Goal: Task Accomplishment & Management: Complete application form

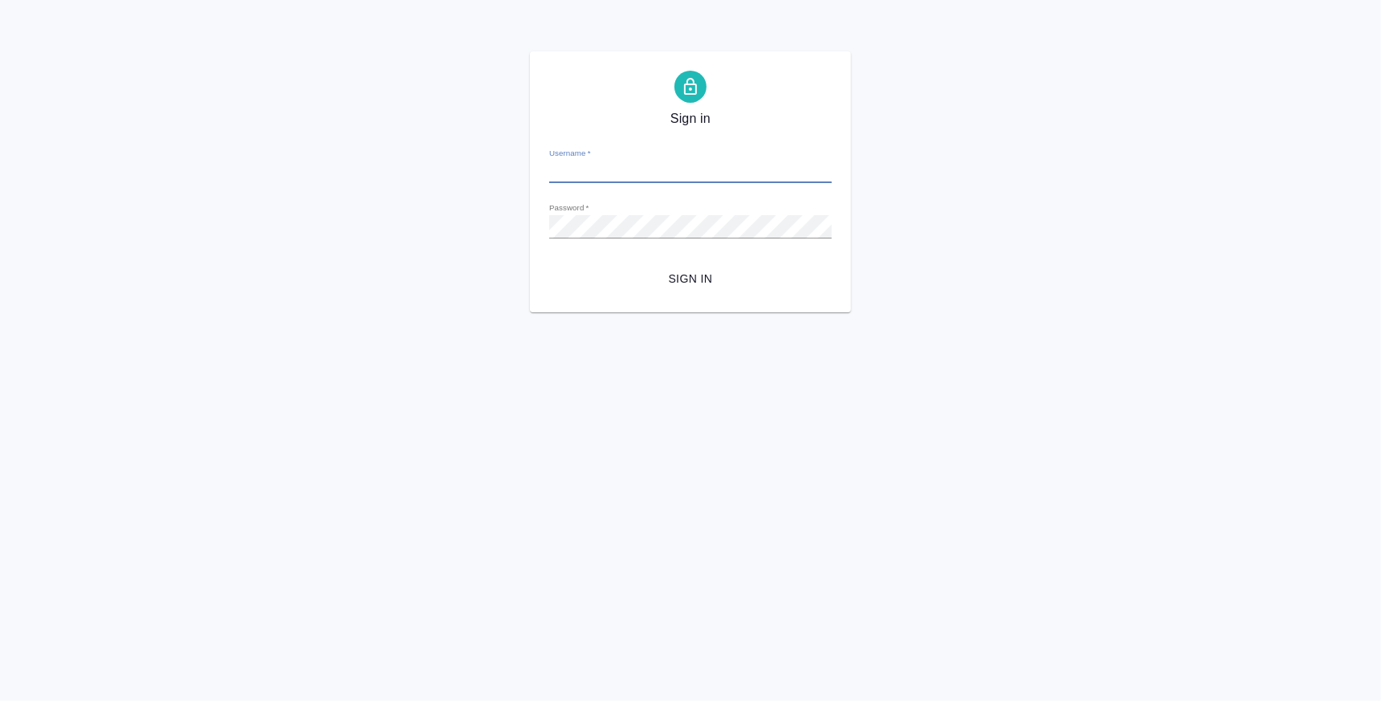
type input "k.atminis@awatera.com"
click at [679, 267] on button "Sign in" at bounding box center [690, 279] width 283 height 30
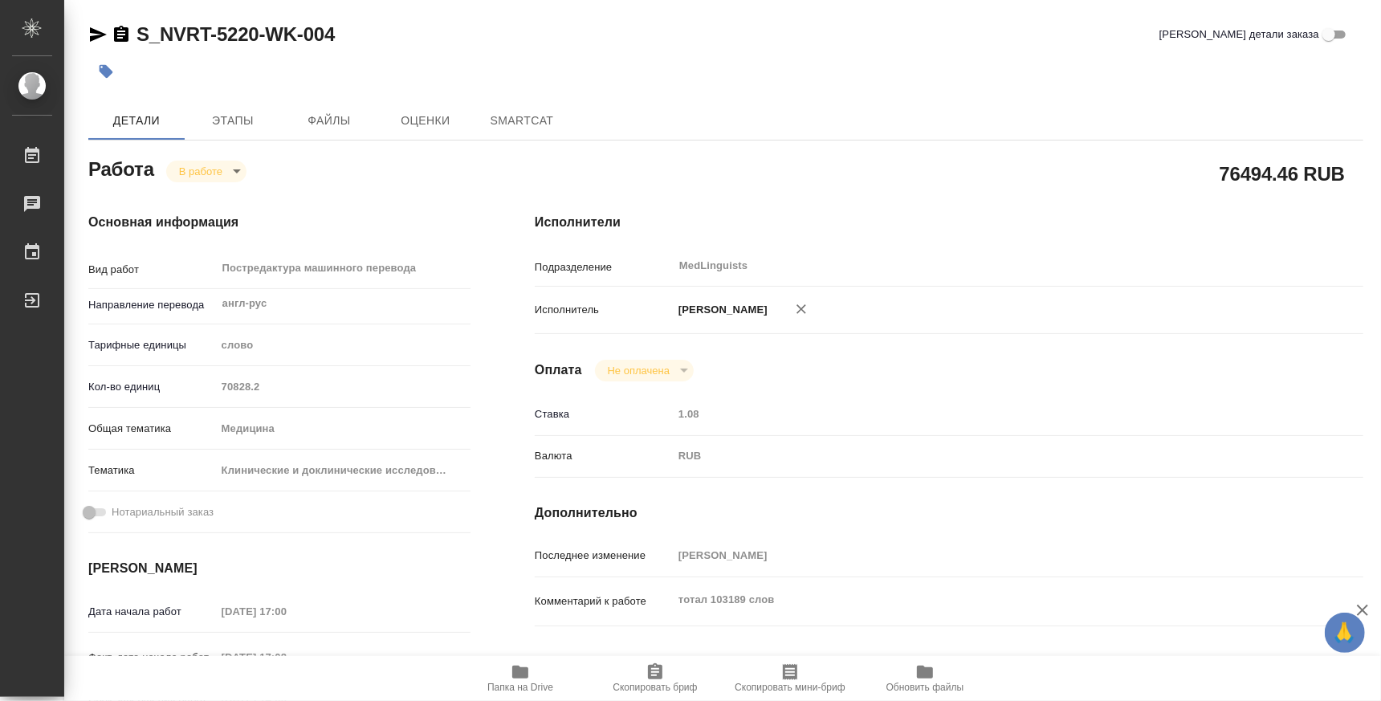
type textarea "x"
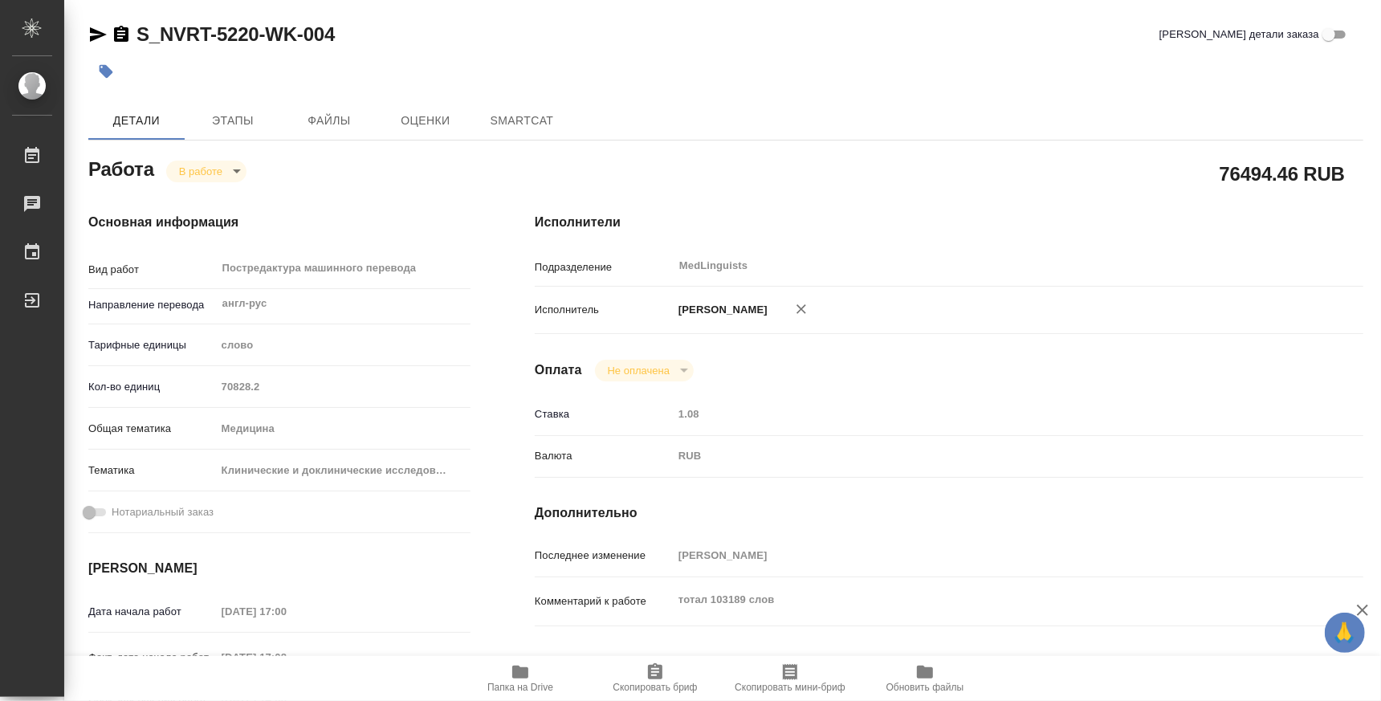
type textarea "x"
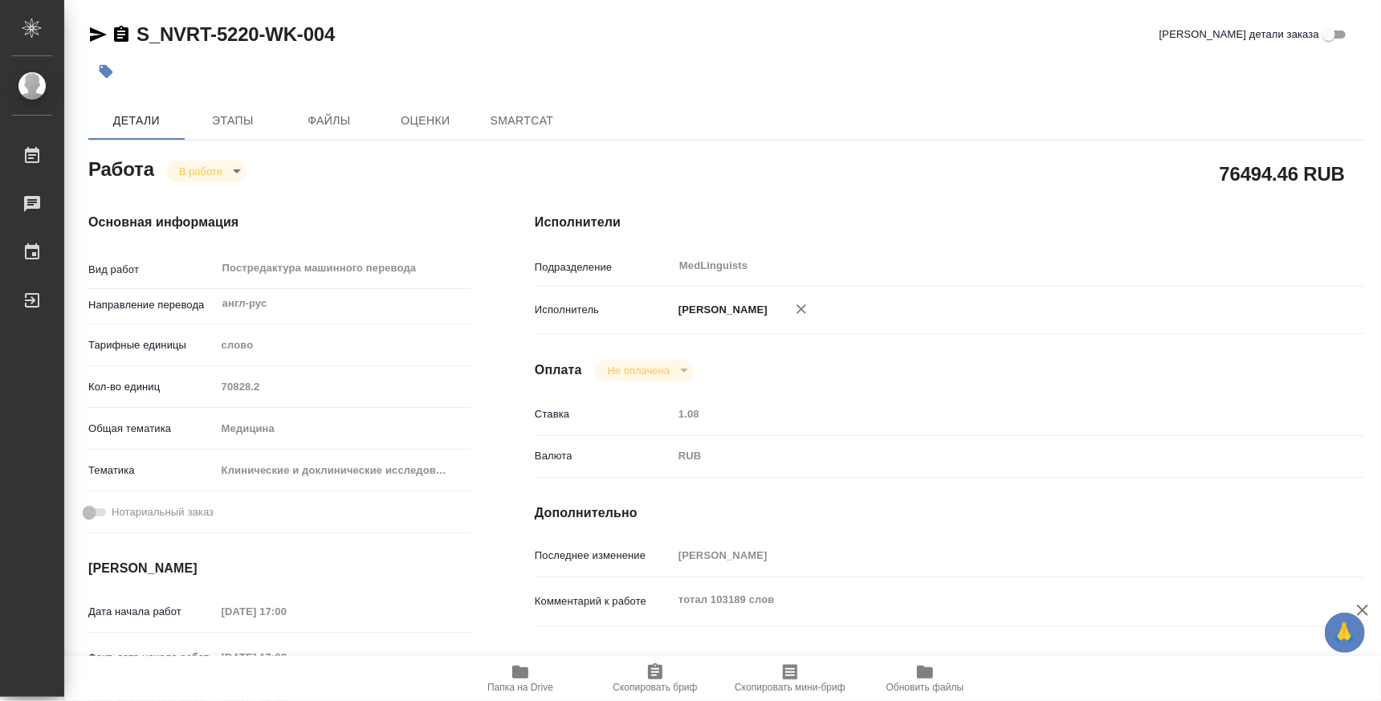
type textarea "x"
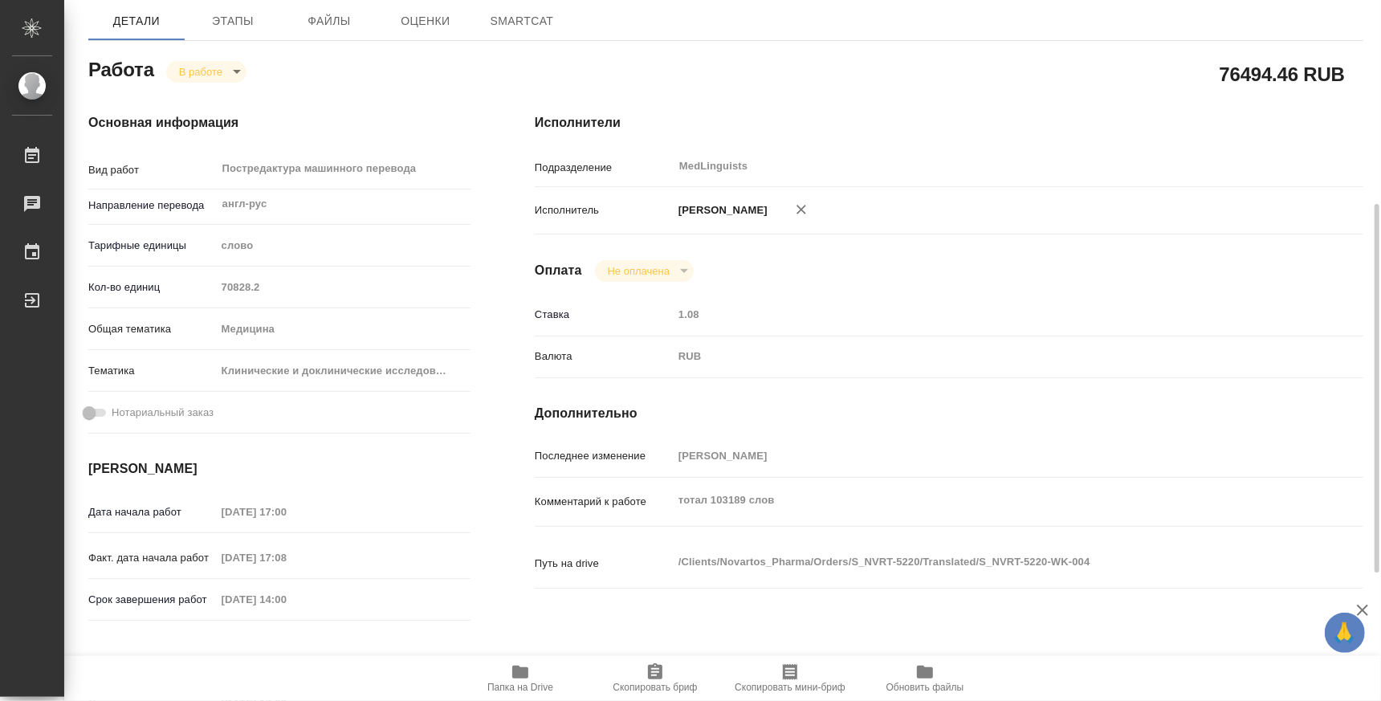
type textarea "x"
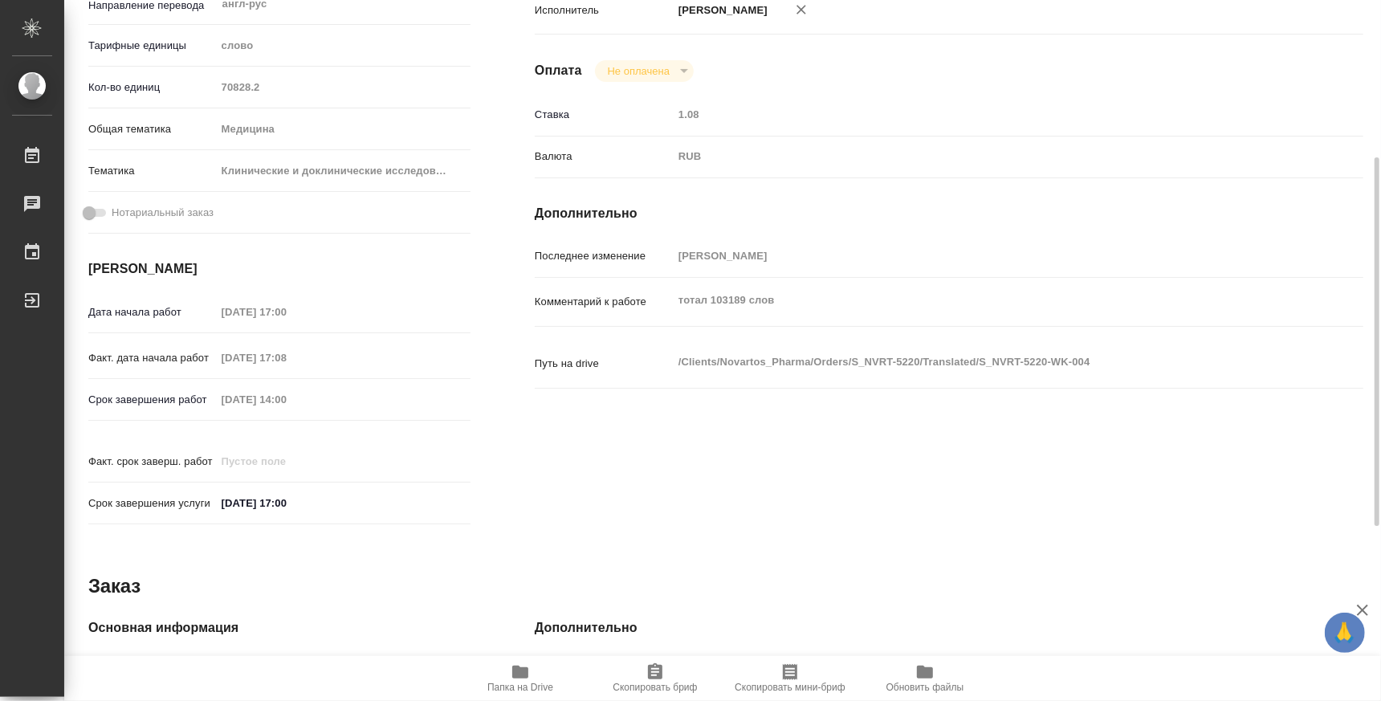
scroll to position [630, 0]
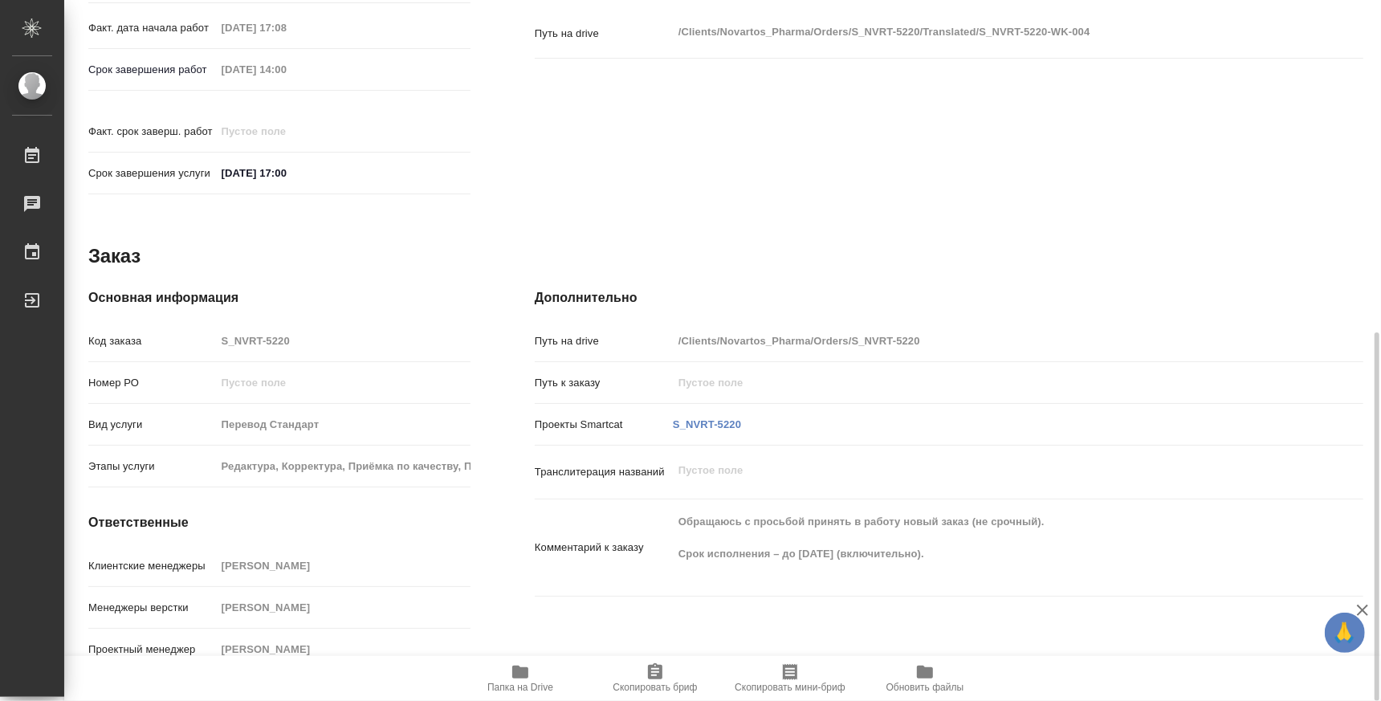
type textarea "x"
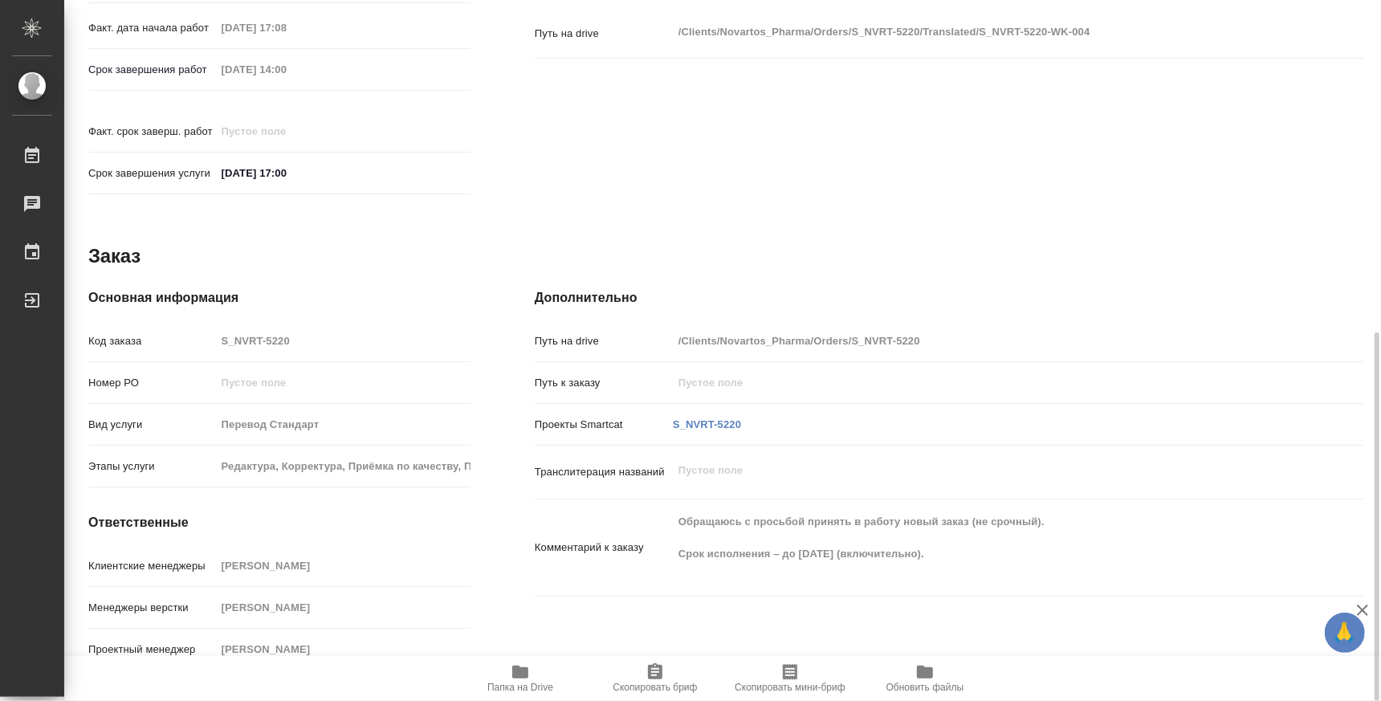
type textarea "x"
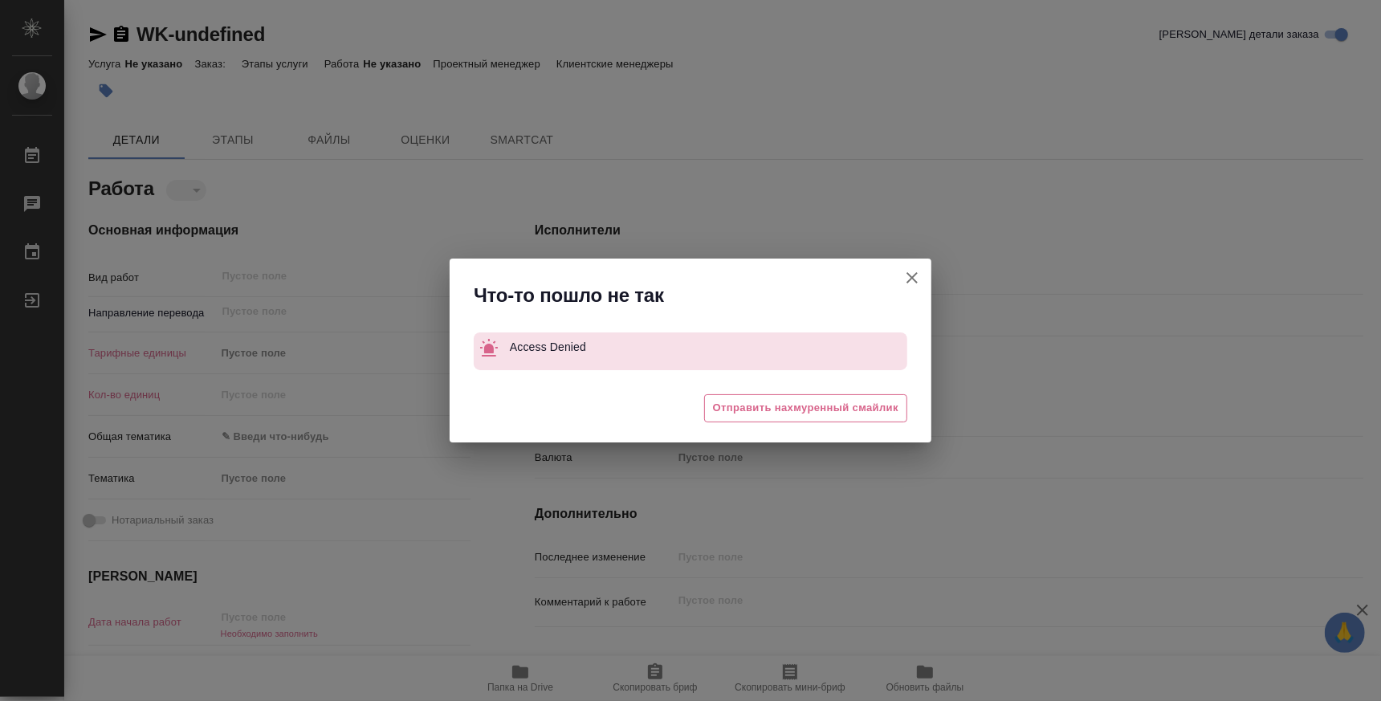
click at [920, 281] on icon "button" at bounding box center [912, 277] width 19 height 19
type textarea "x"
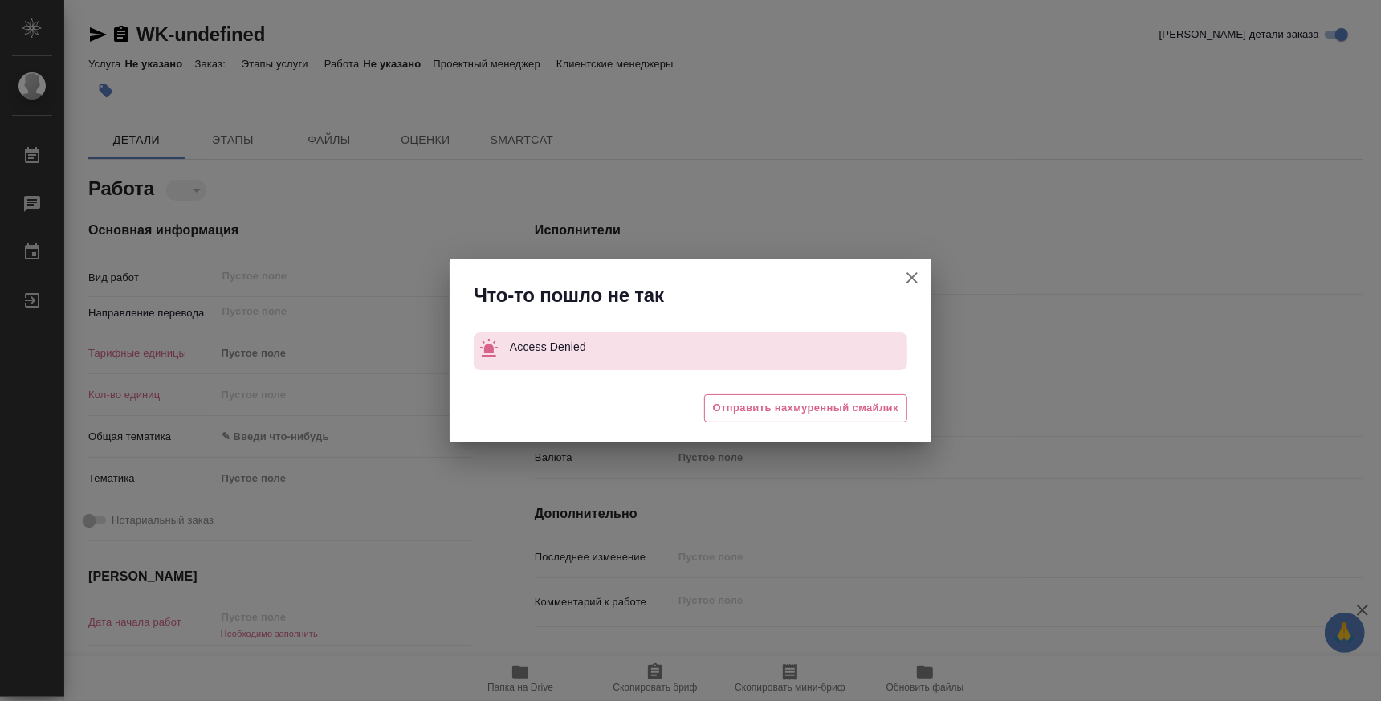
type textarea "x"
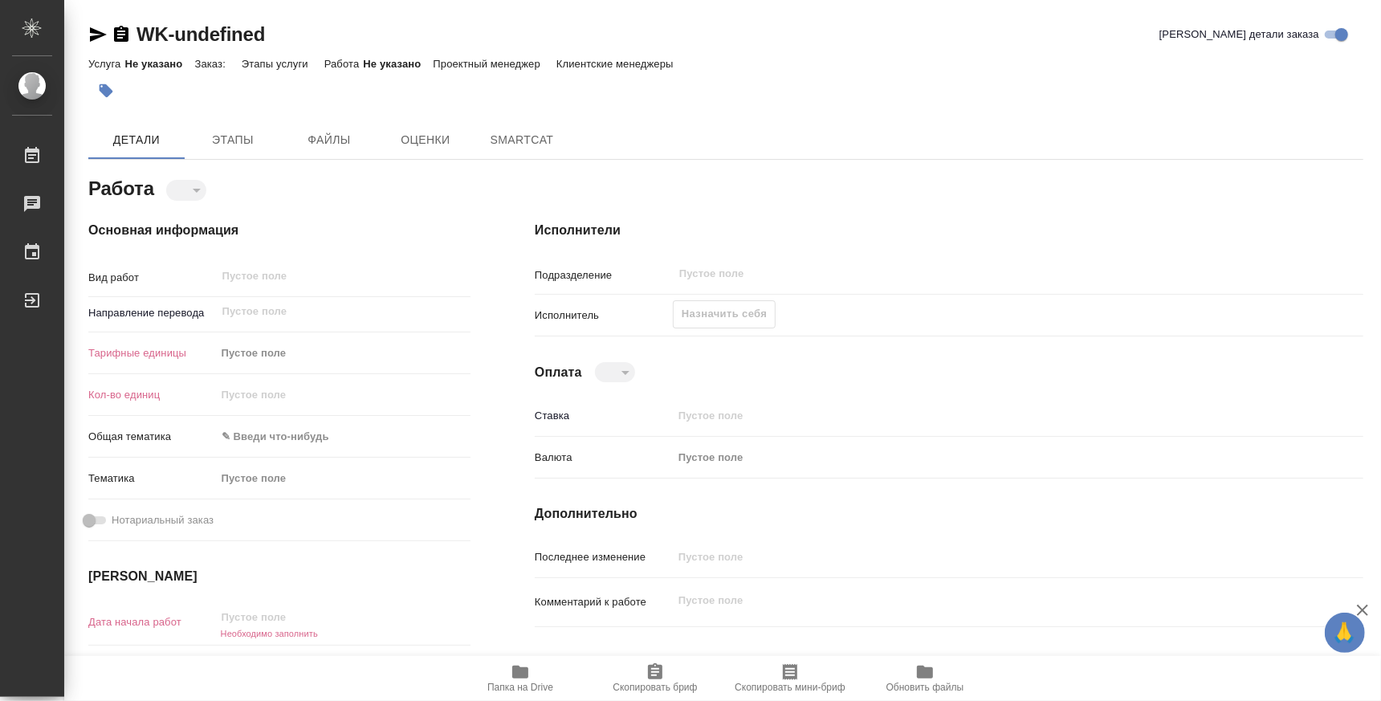
type textarea "x"
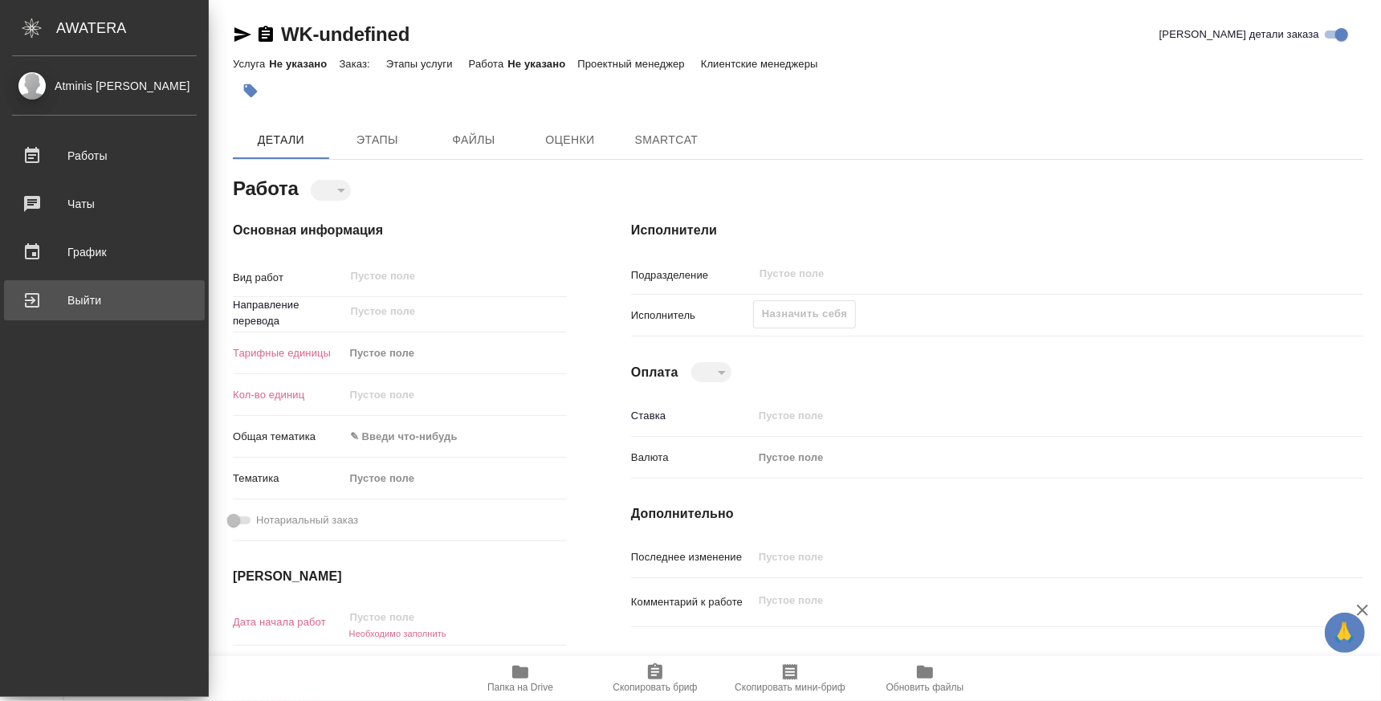
type textarea "x"
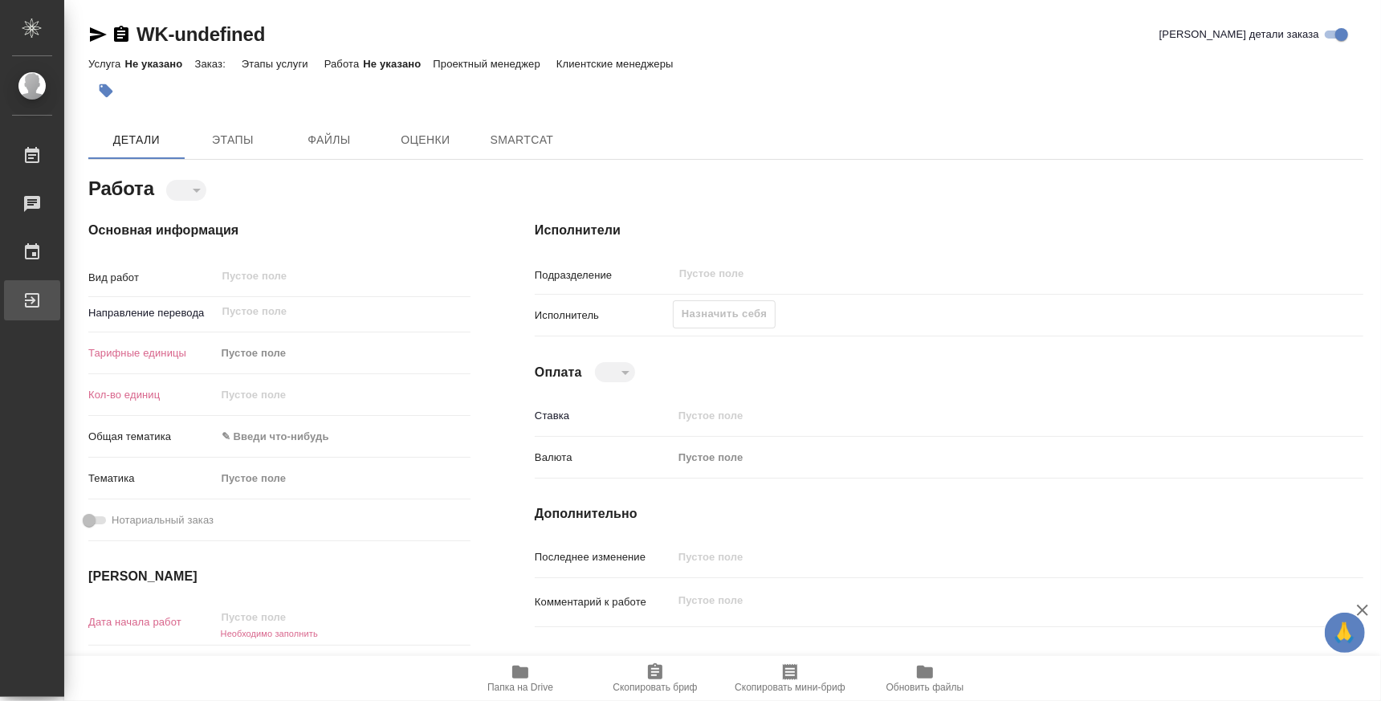
click at [32, 305] on div "Выйти" at bounding box center [12, 300] width 40 height 24
type textarea "x"
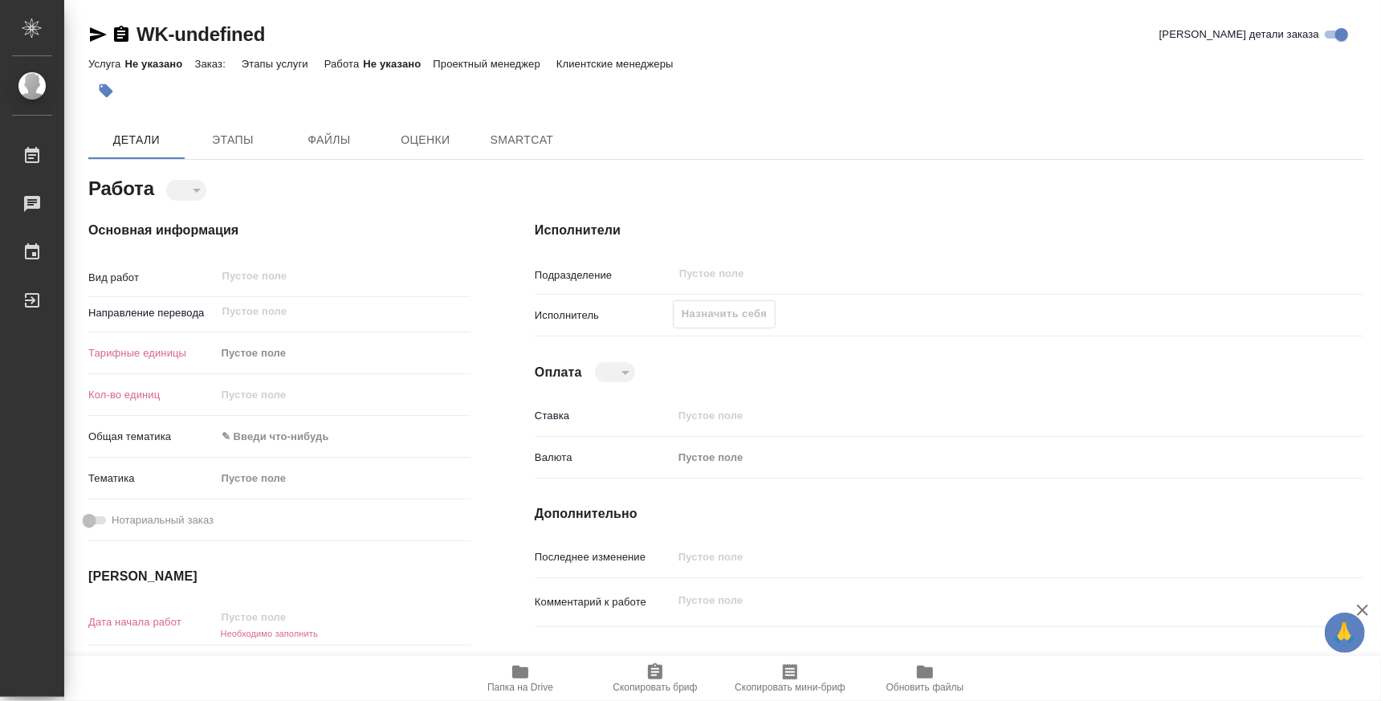
type textarea "x"
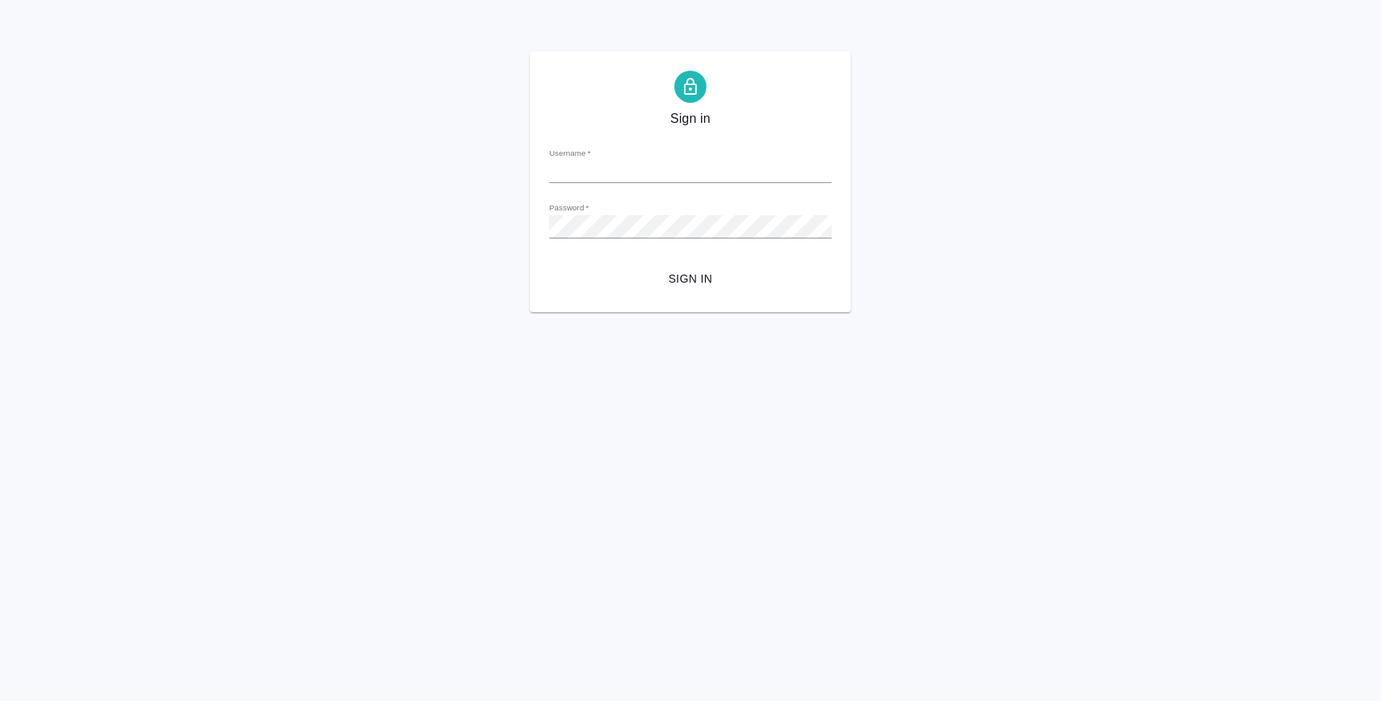
type input "k.atminis@awatera.com"
click at [708, 287] on span "Sign in" at bounding box center [690, 279] width 257 height 20
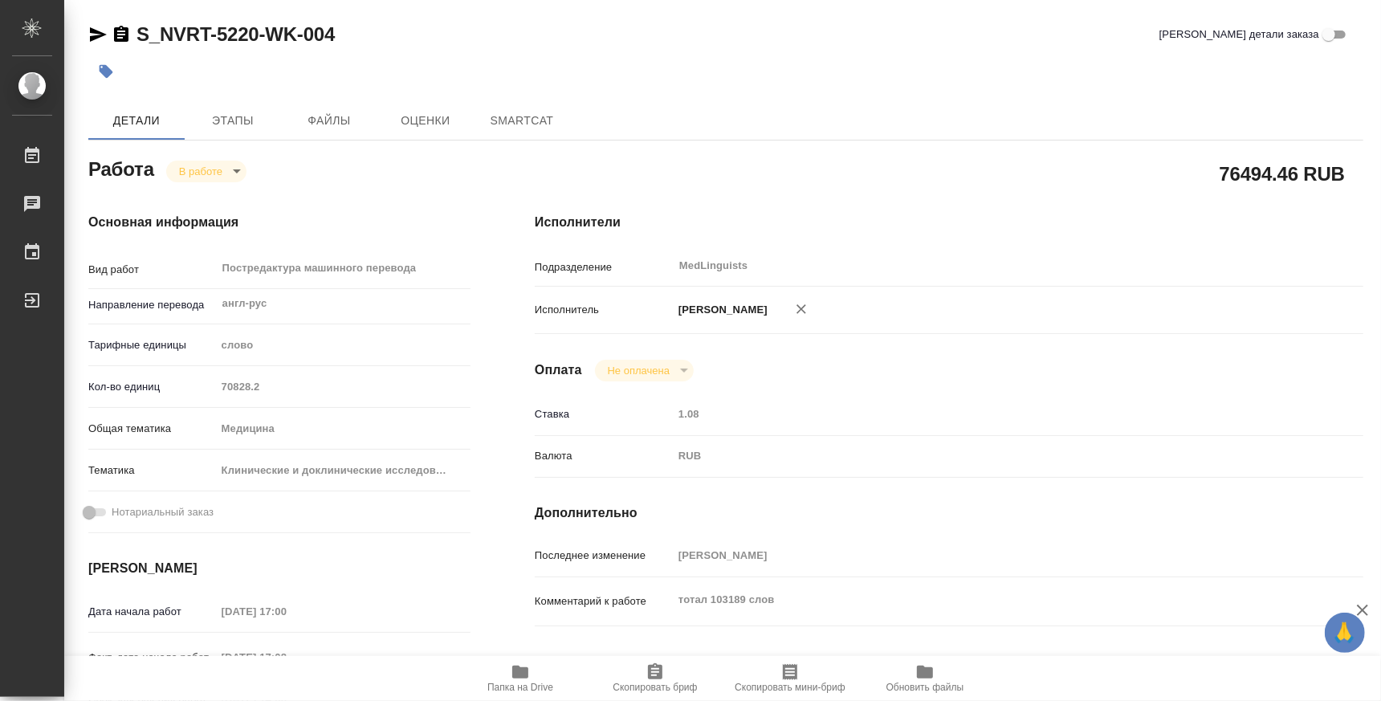
type textarea "x"
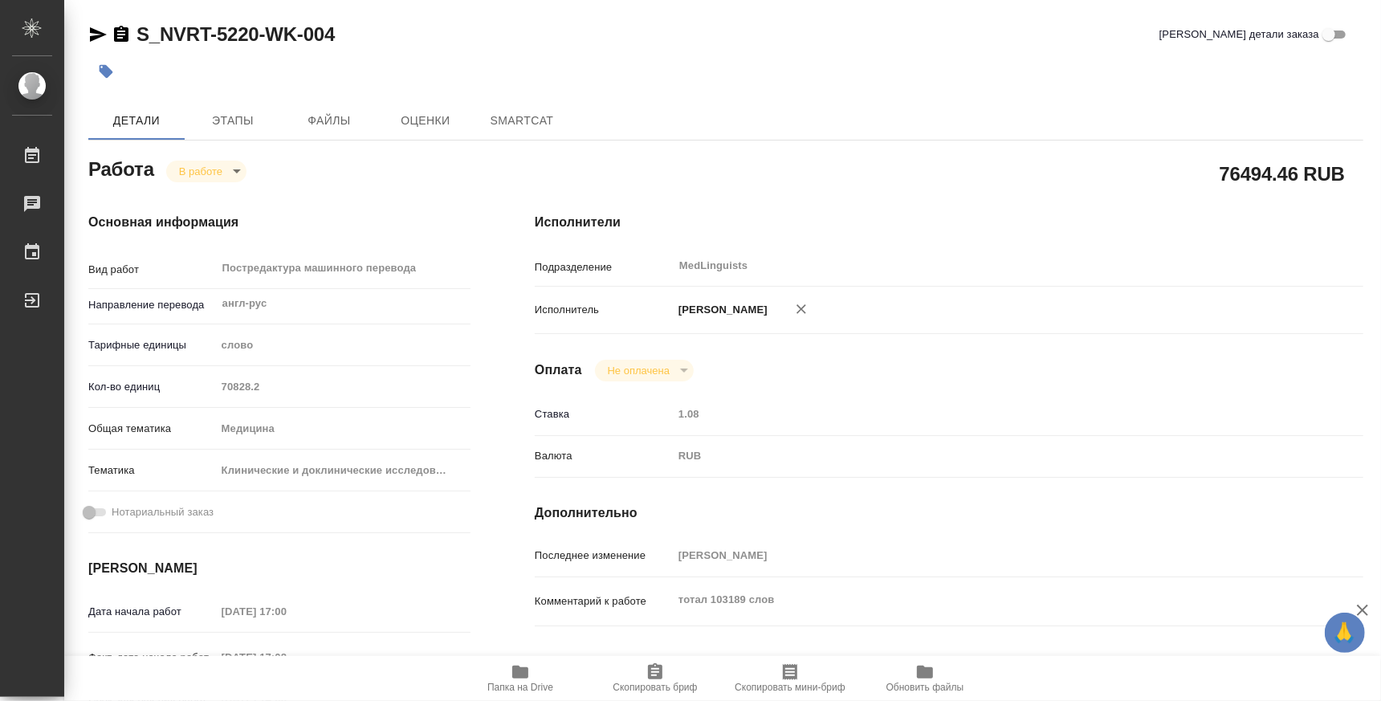
type textarea "x"
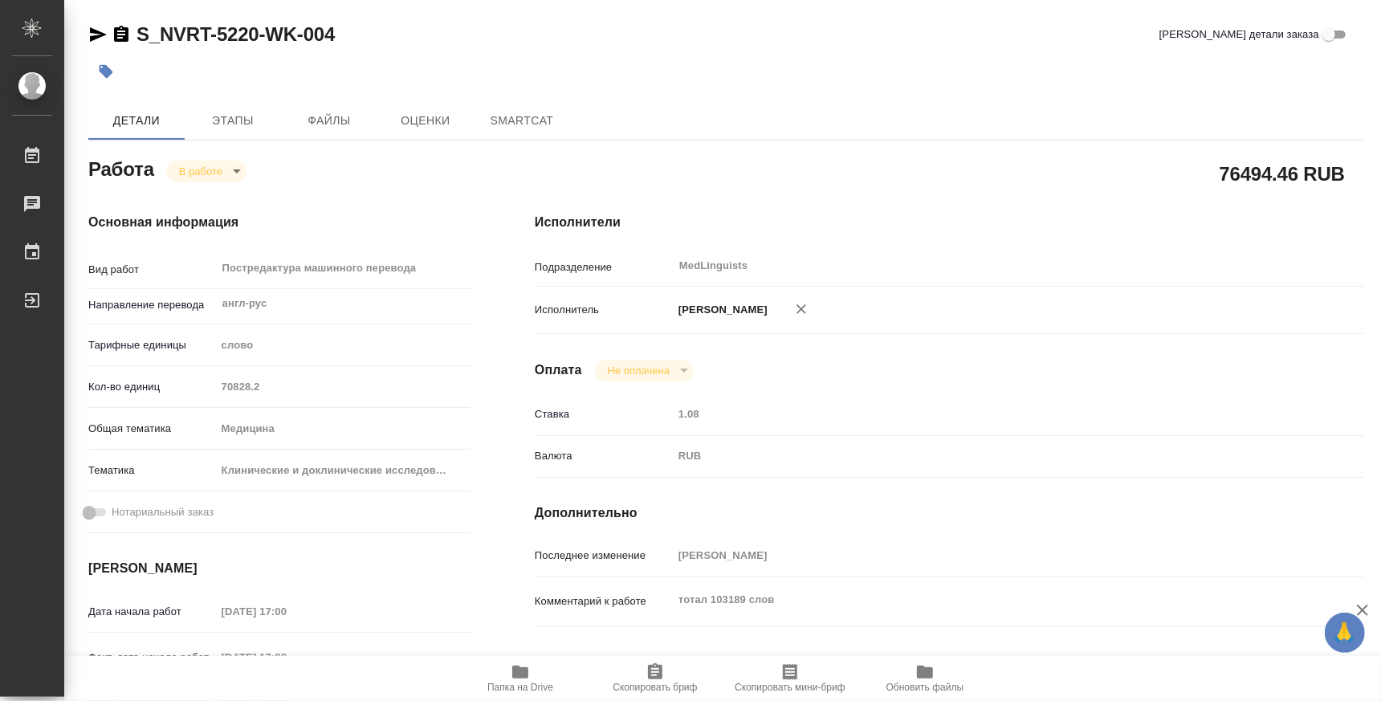
type textarea "x"
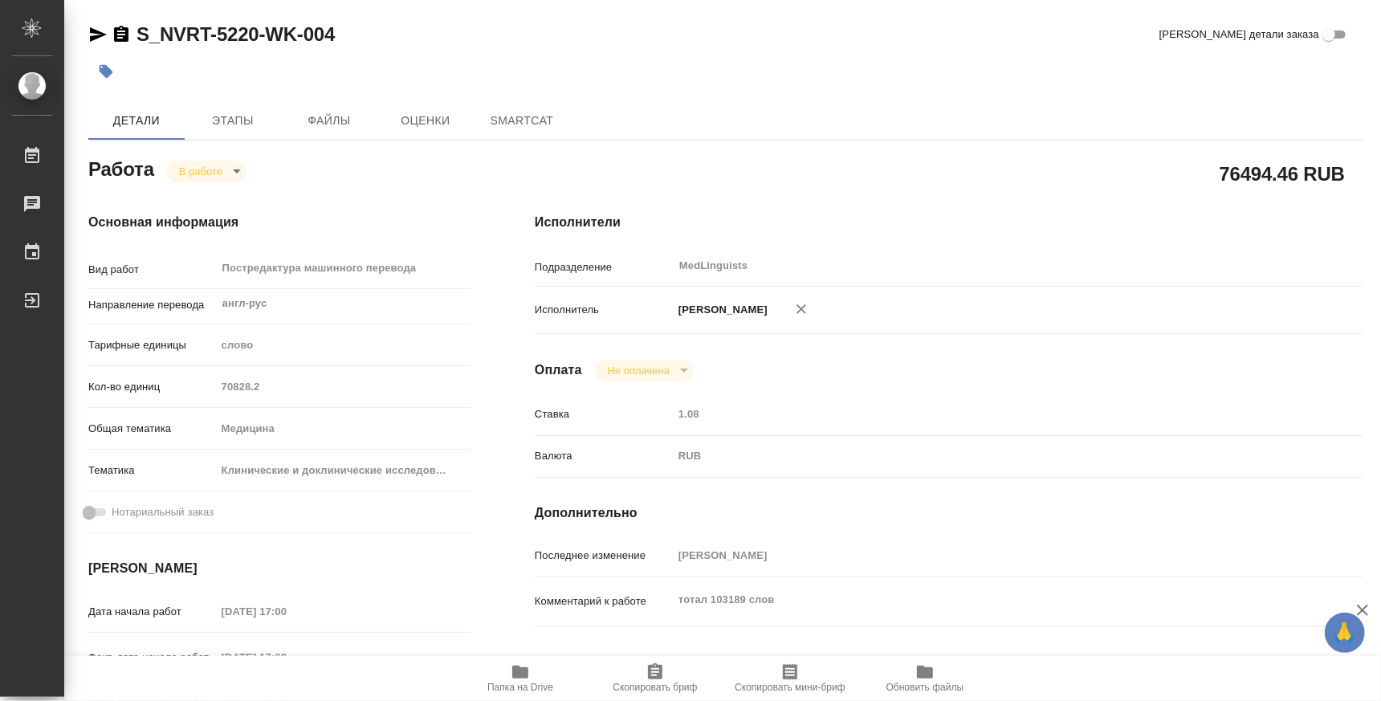
type textarea "x"
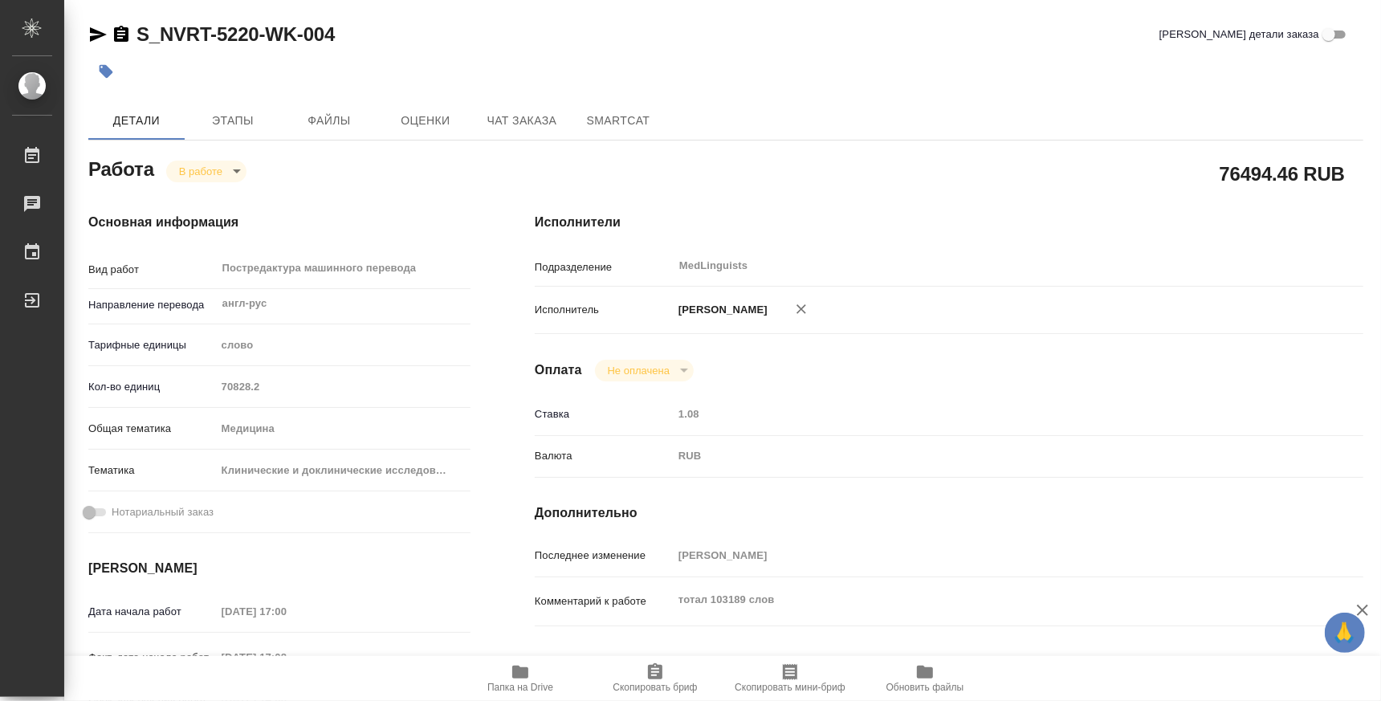
type textarea "x"
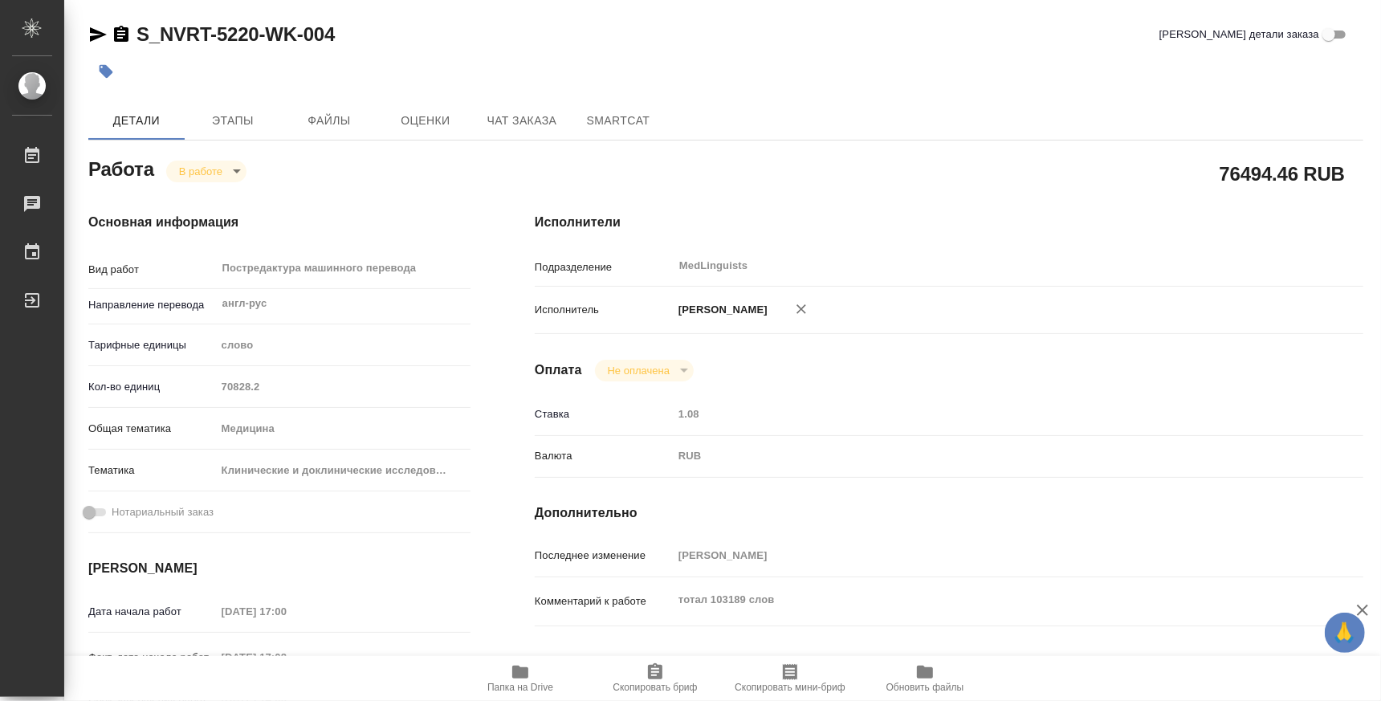
type textarea "x"
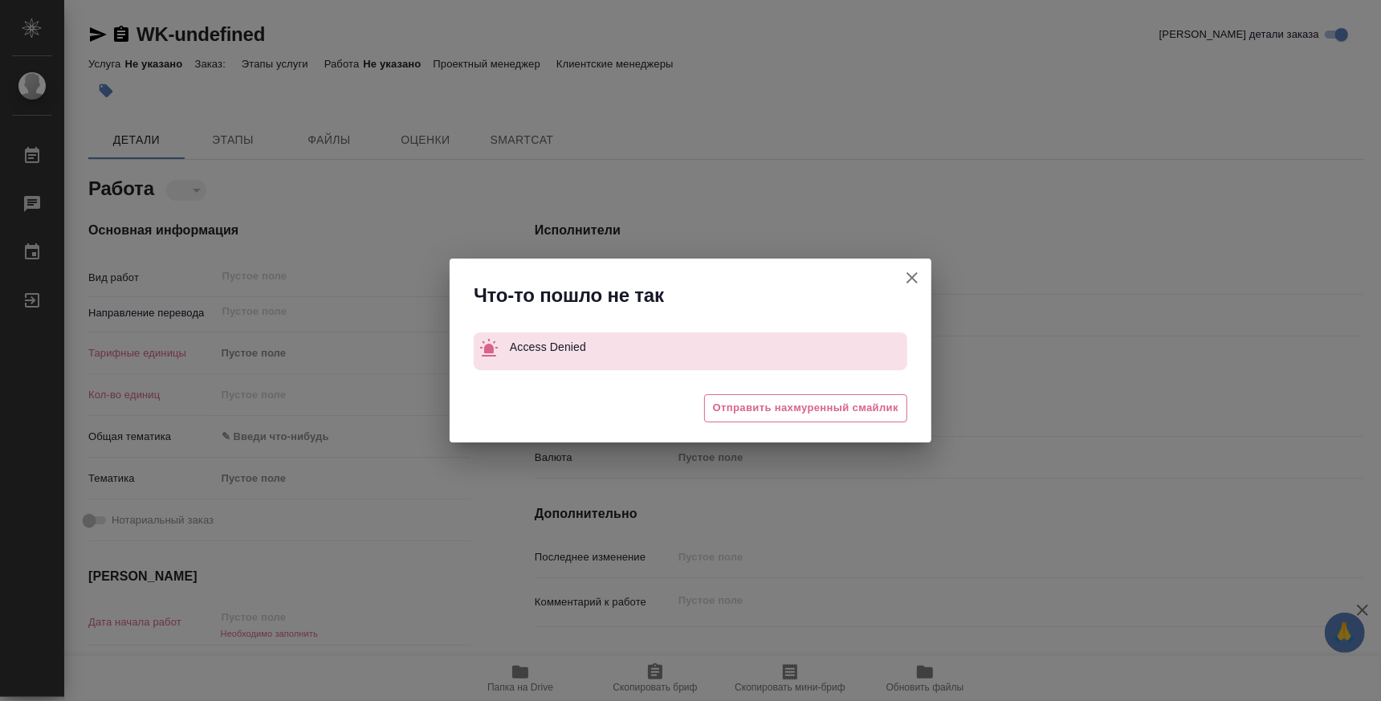
click at [911, 276] on icon "button" at bounding box center [912, 277] width 11 height 11
type textarea "x"
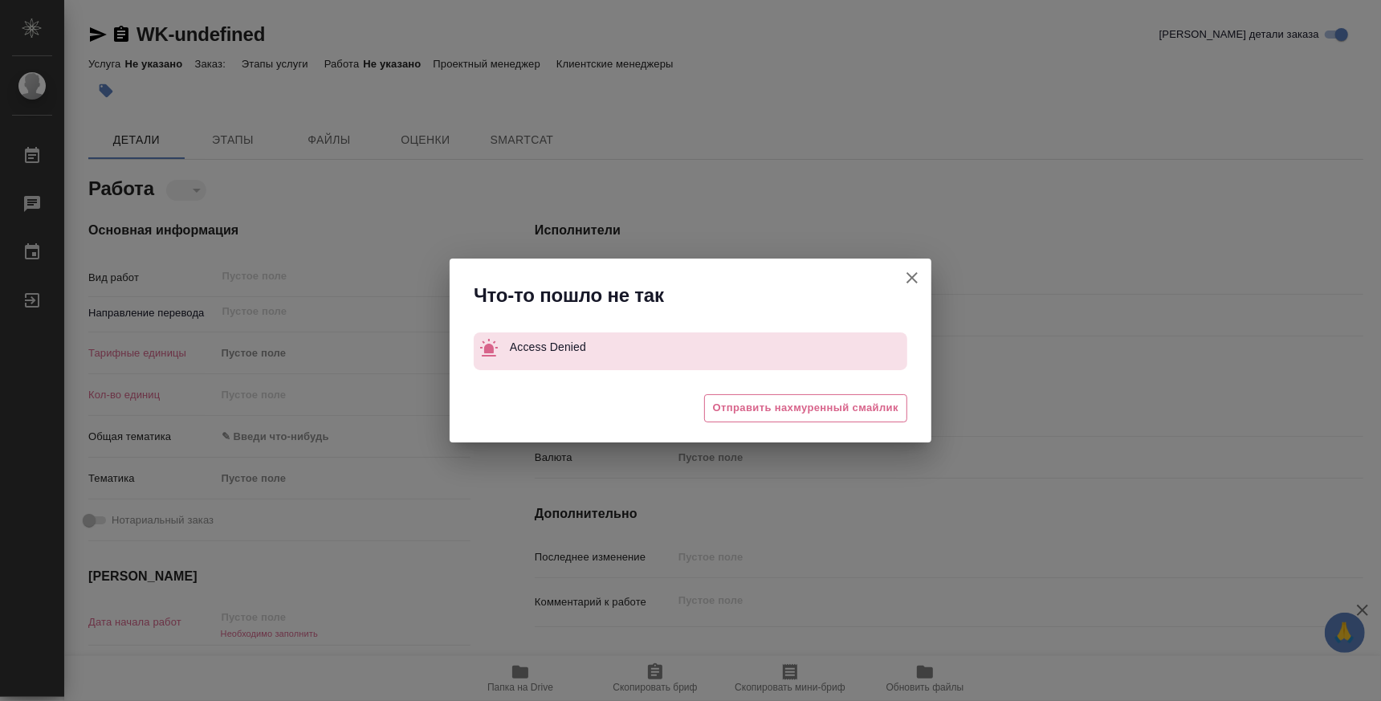
type textarea "x"
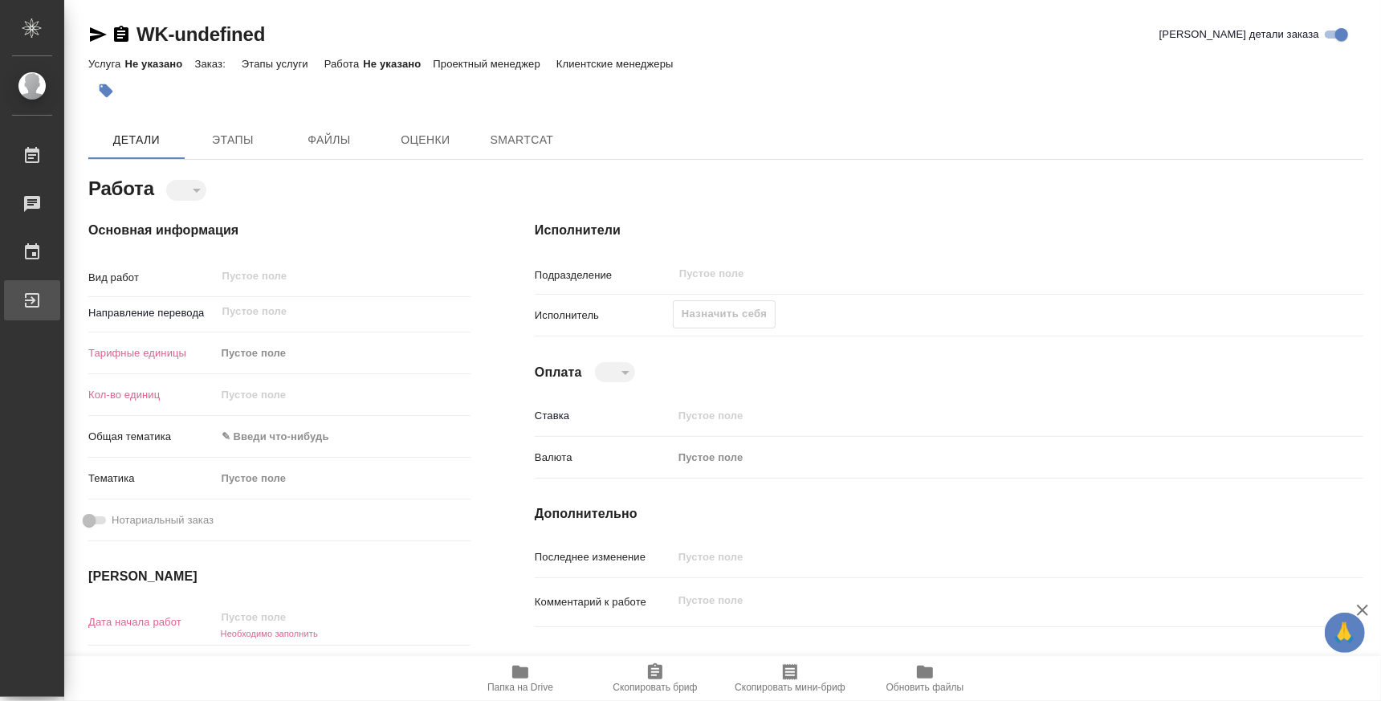
type textarea "x"
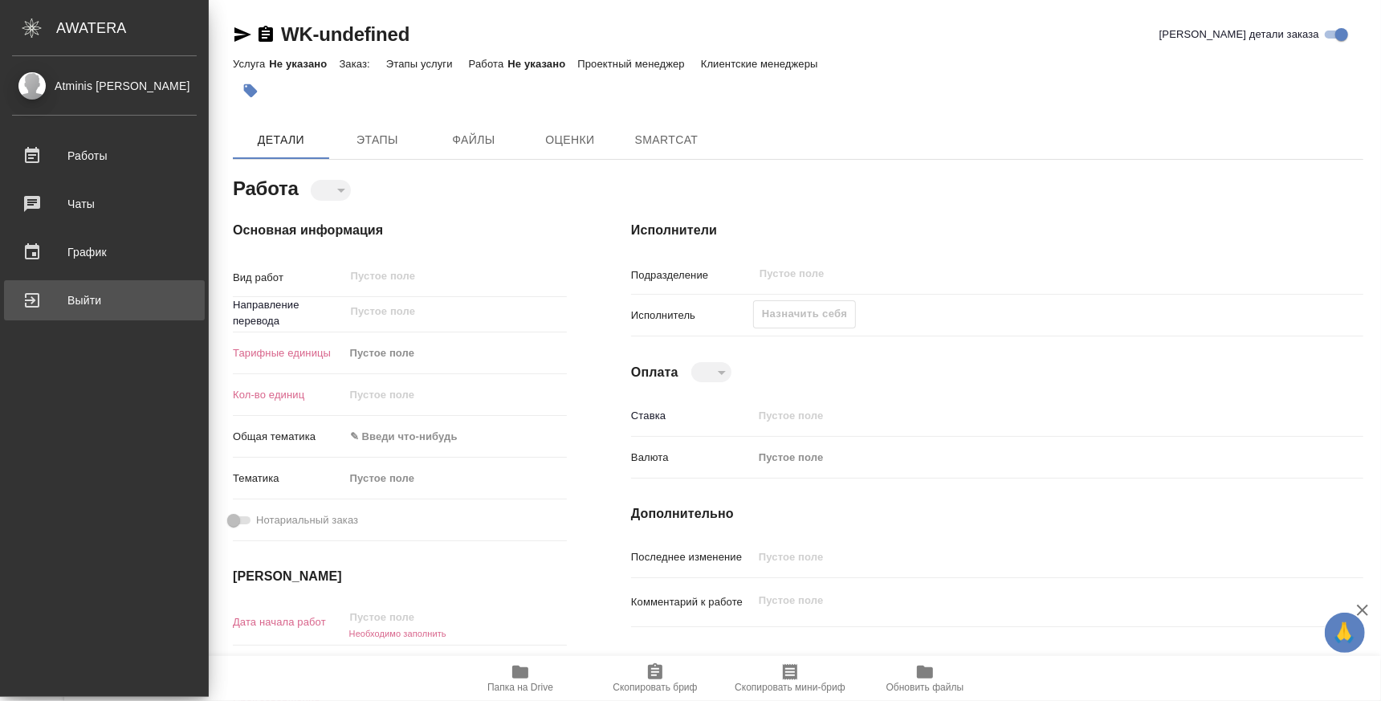
type textarea "x"
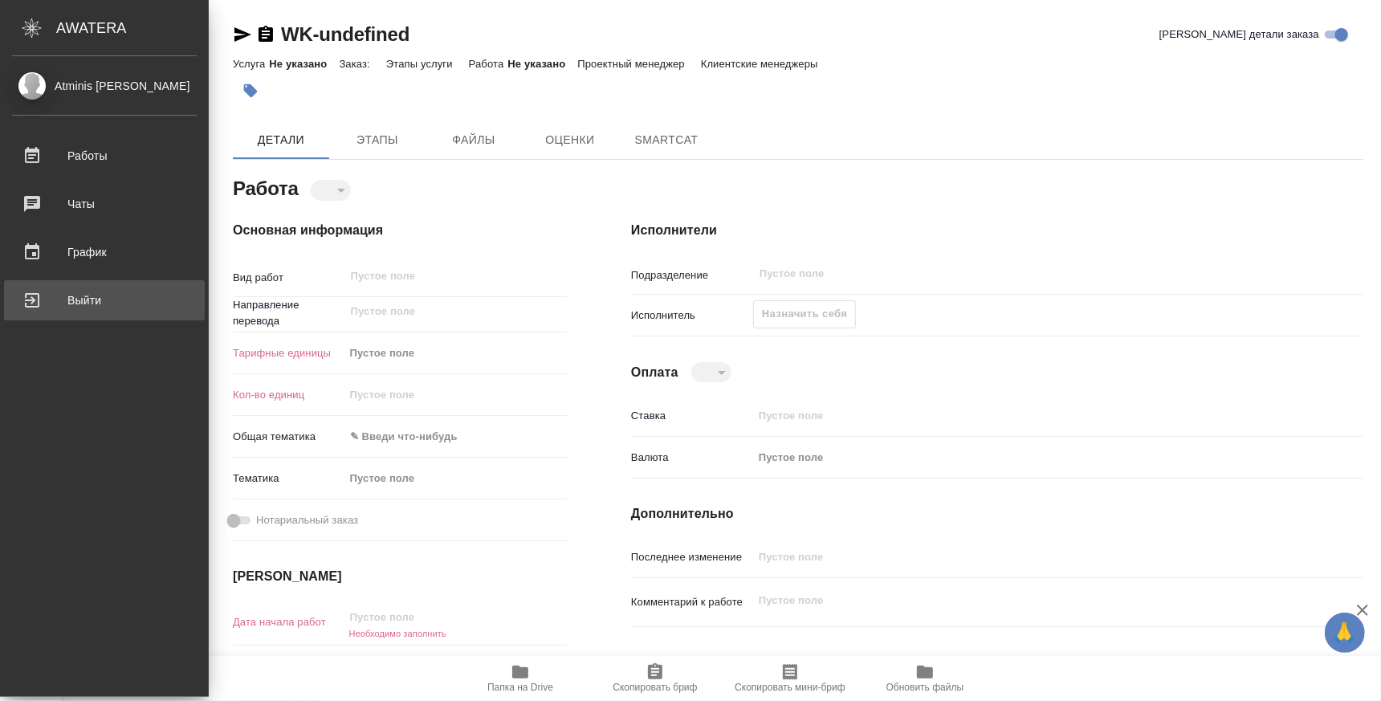
click at [27, 291] on div "Выйти" at bounding box center [104, 300] width 185 height 24
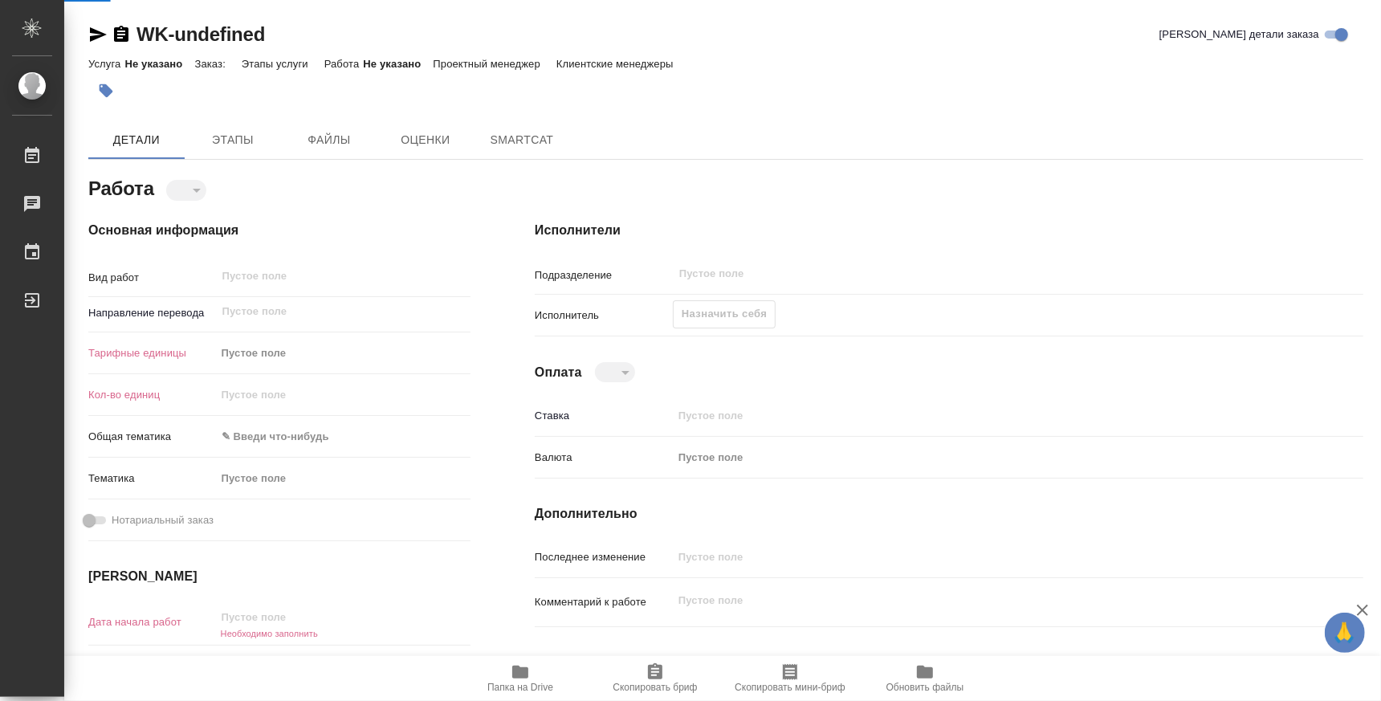
type textarea "x"
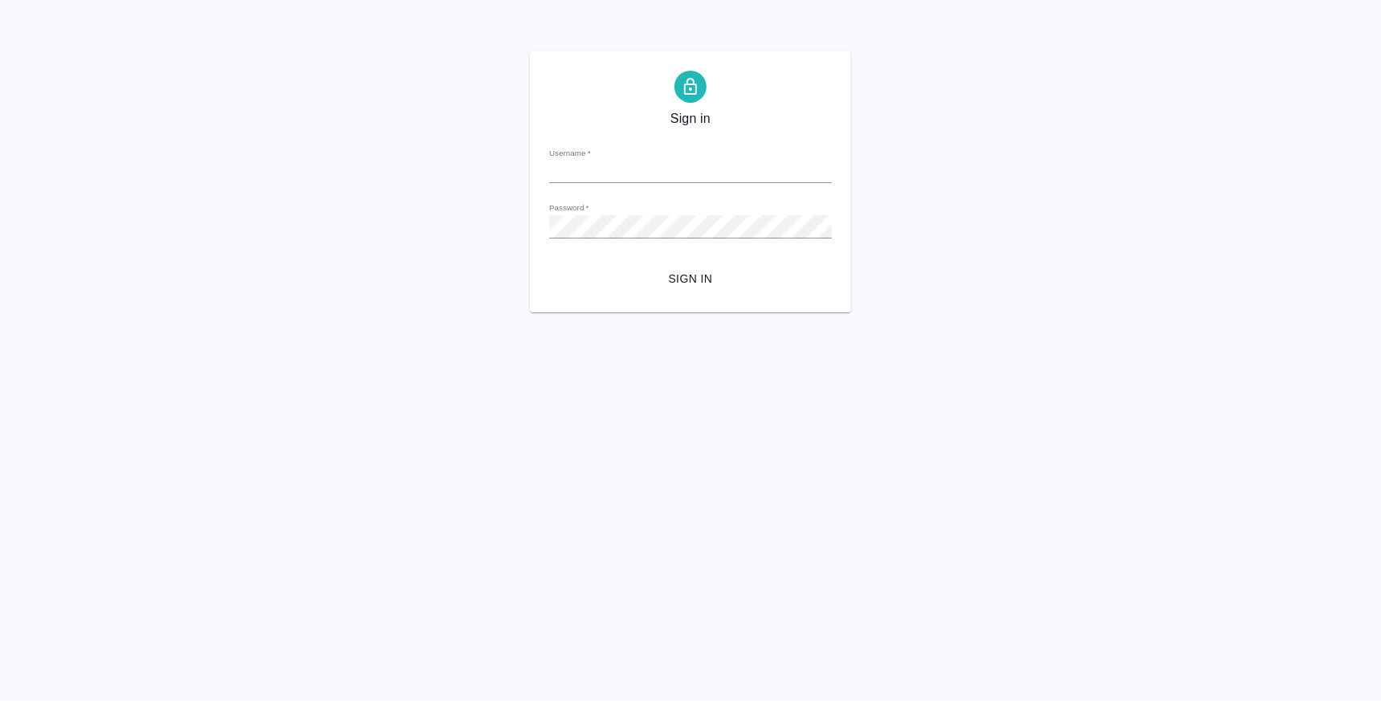
type input "[EMAIL_ADDRESS][DOMAIN_NAME]"
click at [670, 265] on button "Sign in" at bounding box center [690, 279] width 283 height 30
